Goal: Information Seeking & Learning: Learn about a topic

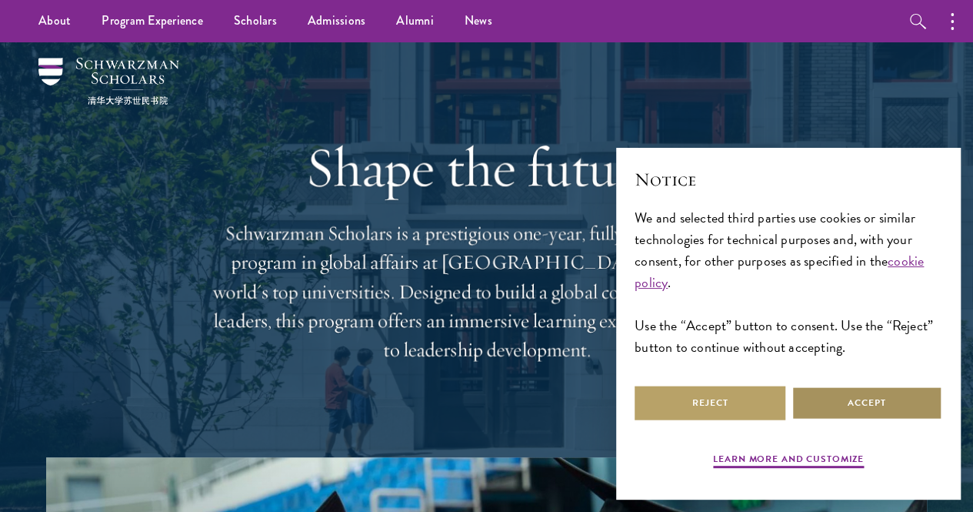
click at [848, 388] on button "Accept" at bounding box center [867, 402] width 151 height 35
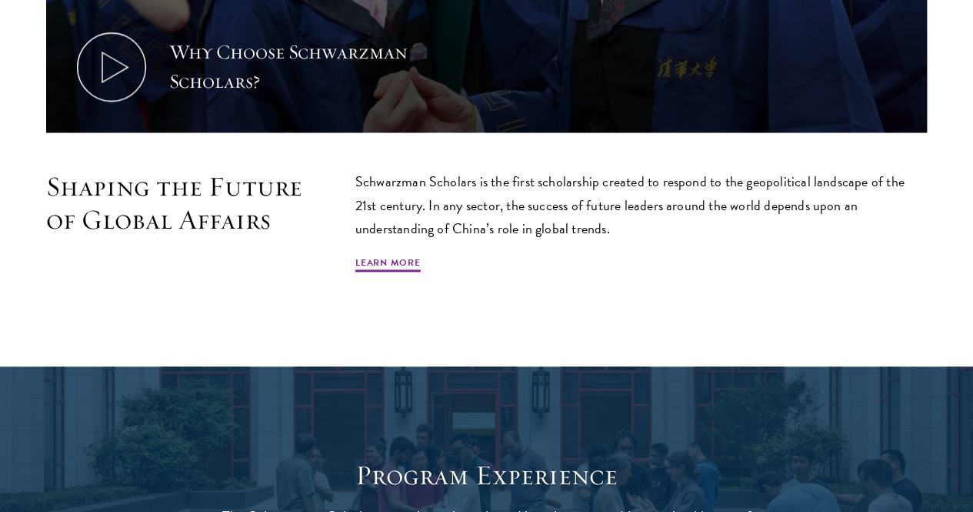
scroll to position [1231, 0]
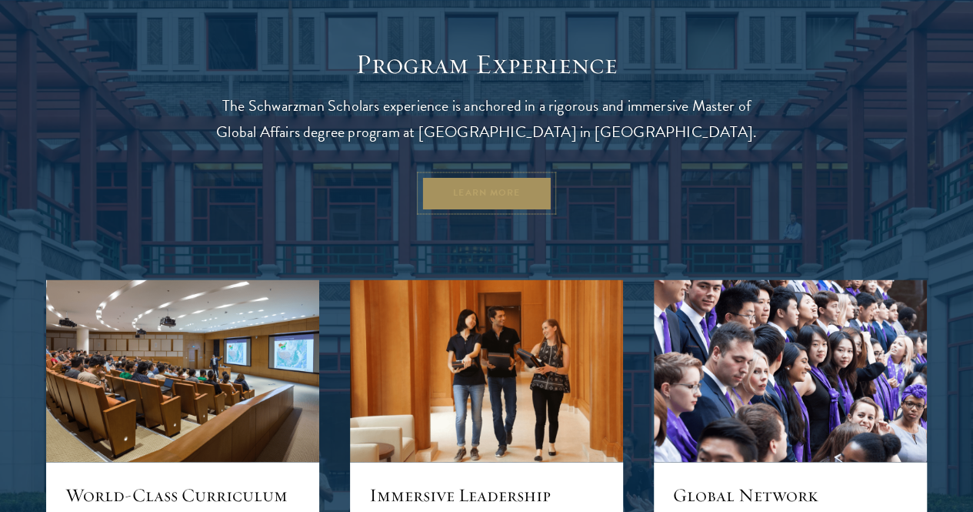
click at [452, 210] on link "Learn More" at bounding box center [487, 192] width 132 height 35
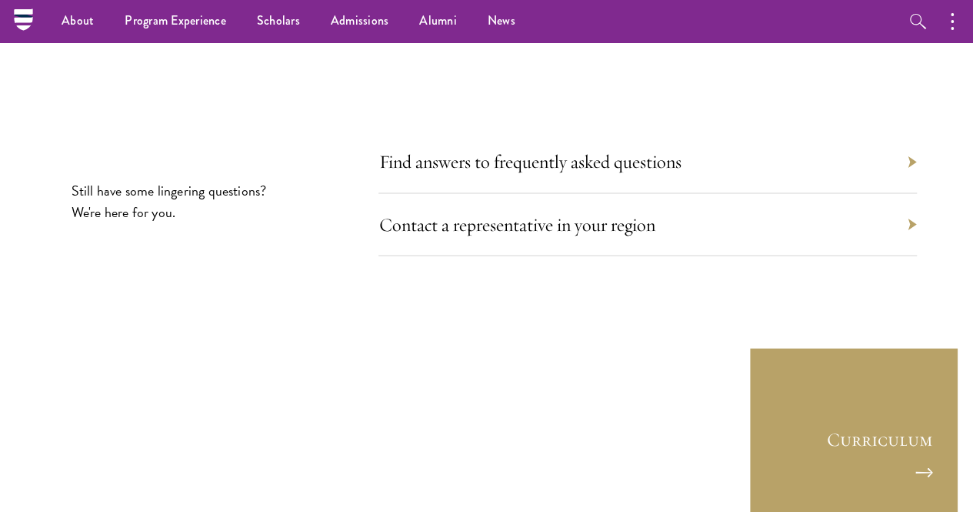
scroll to position [7088, 0]
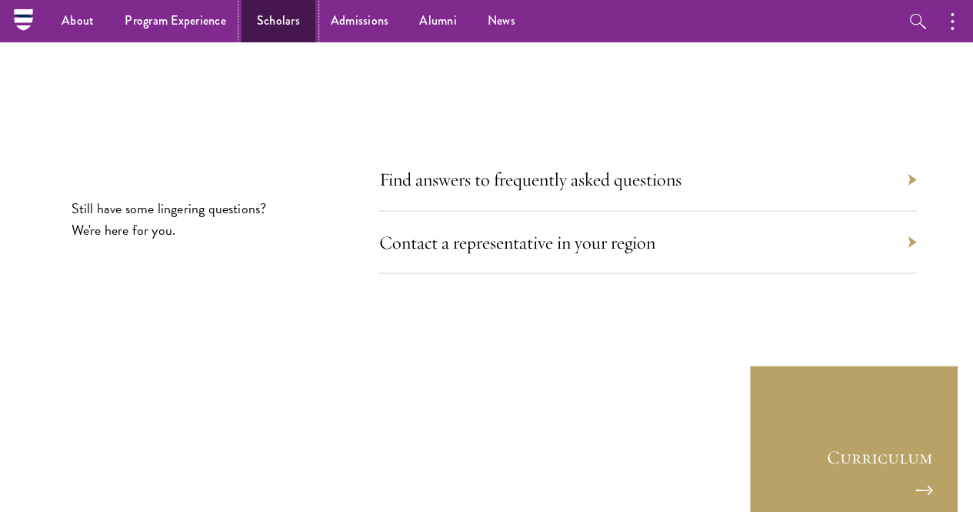
click at [258, 25] on link "Scholars" at bounding box center [279, 21] width 74 height 42
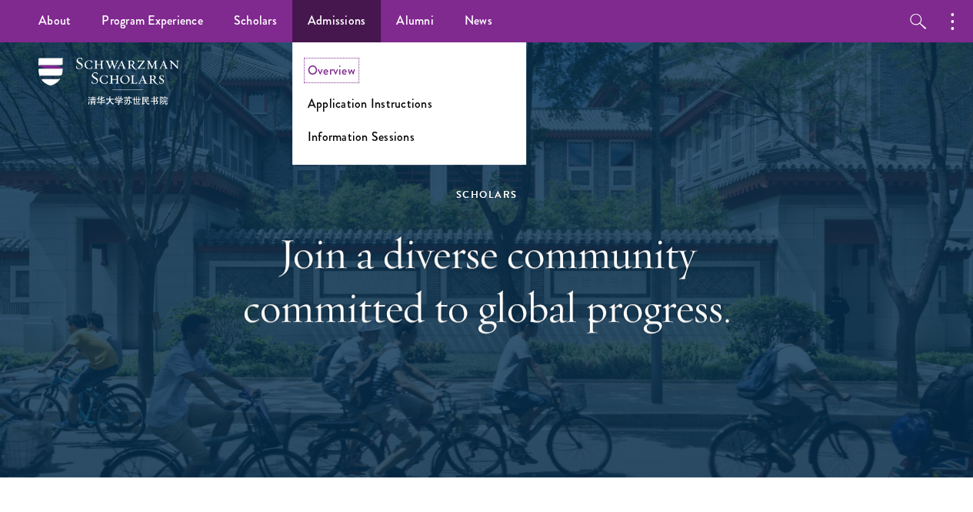
click at [349, 73] on link "Overview" at bounding box center [332, 71] width 48 height 18
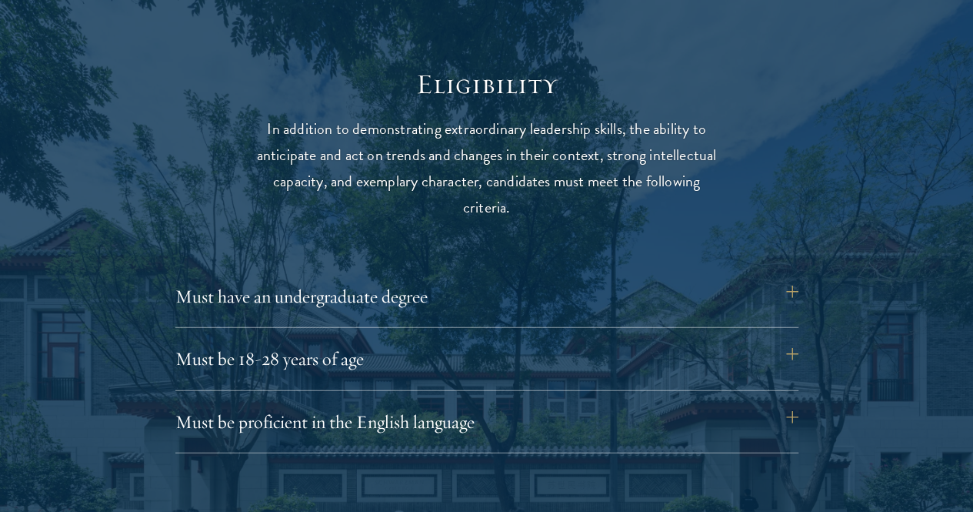
scroll to position [1948, 0]
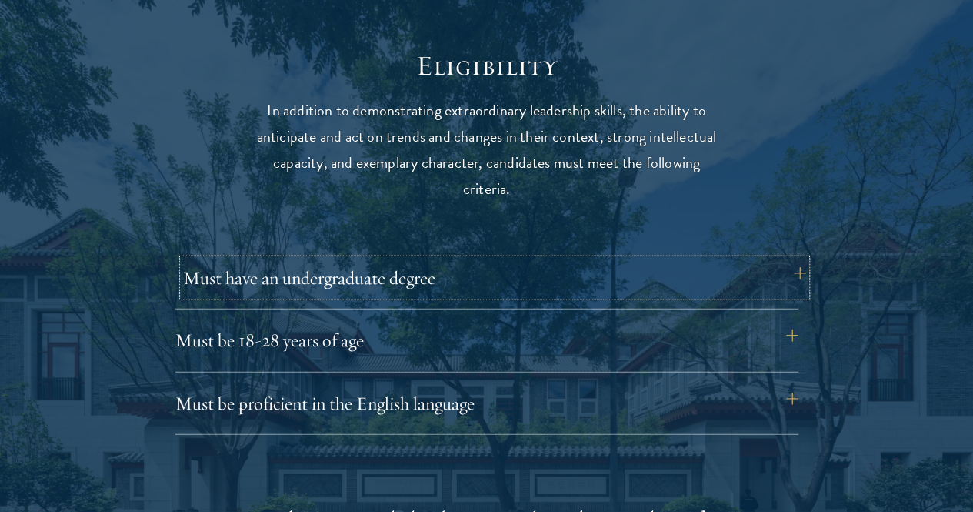
click at [342, 264] on button "Must have an undergraduate degree" at bounding box center [494, 277] width 623 height 37
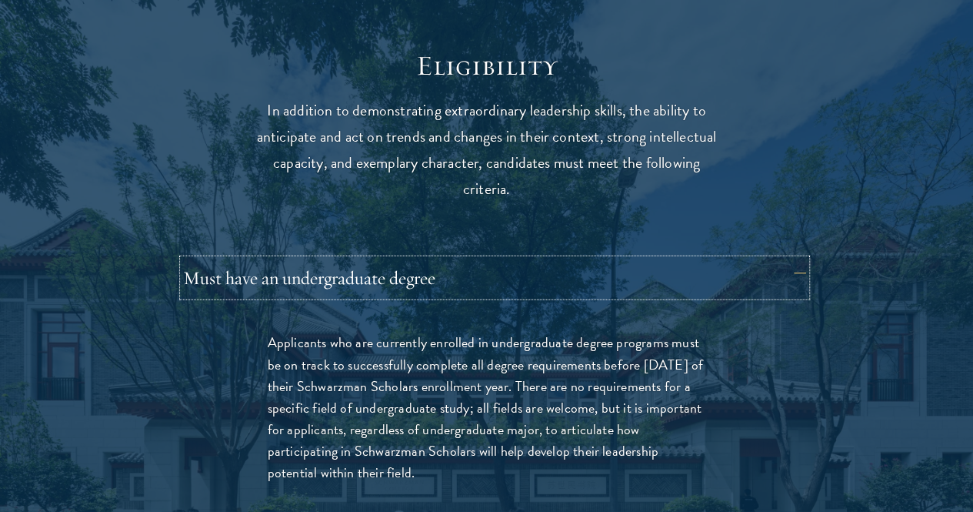
click at [342, 264] on button "Must have an undergraduate degree" at bounding box center [494, 277] width 623 height 37
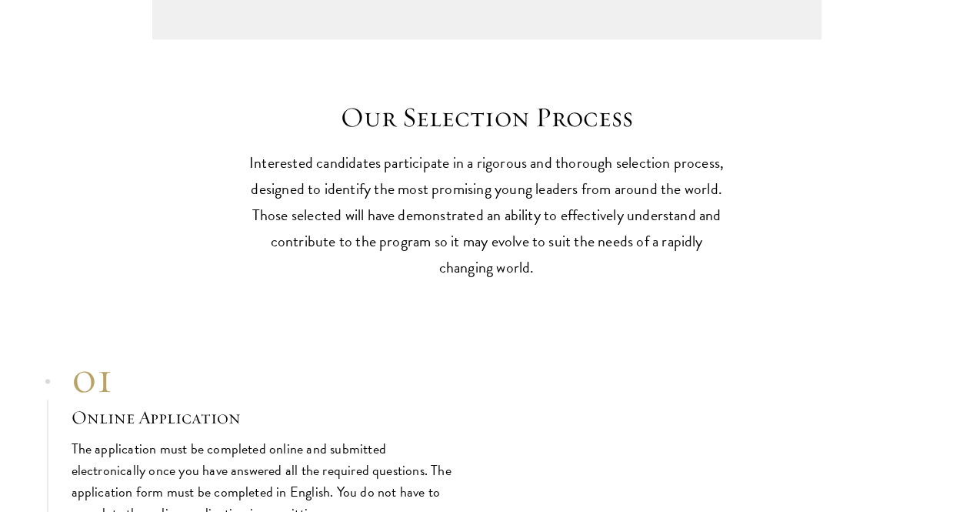
scroll to position [4205, 0]
